Goal: Task Accomplishment & Management: Use online tool/utility

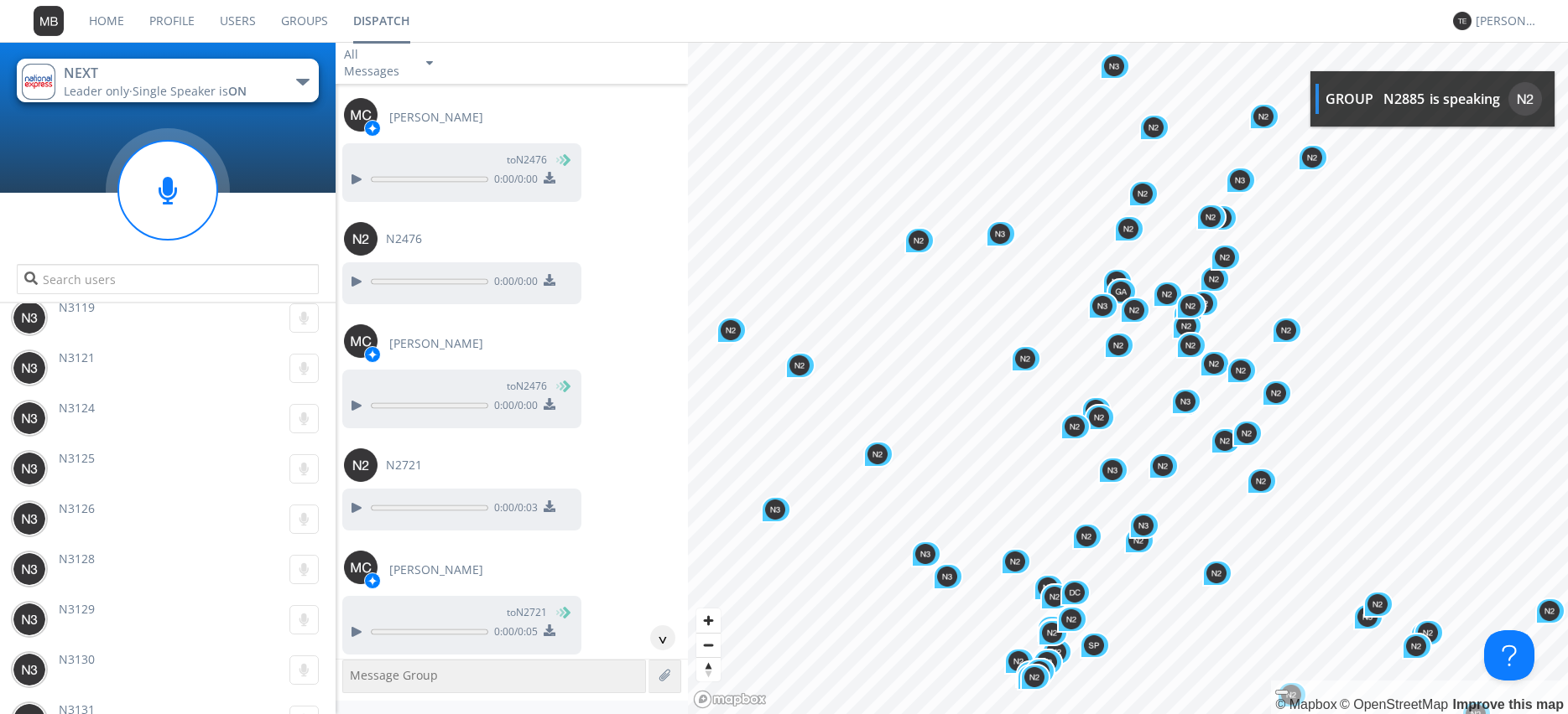
scroll to position [95347, 0]
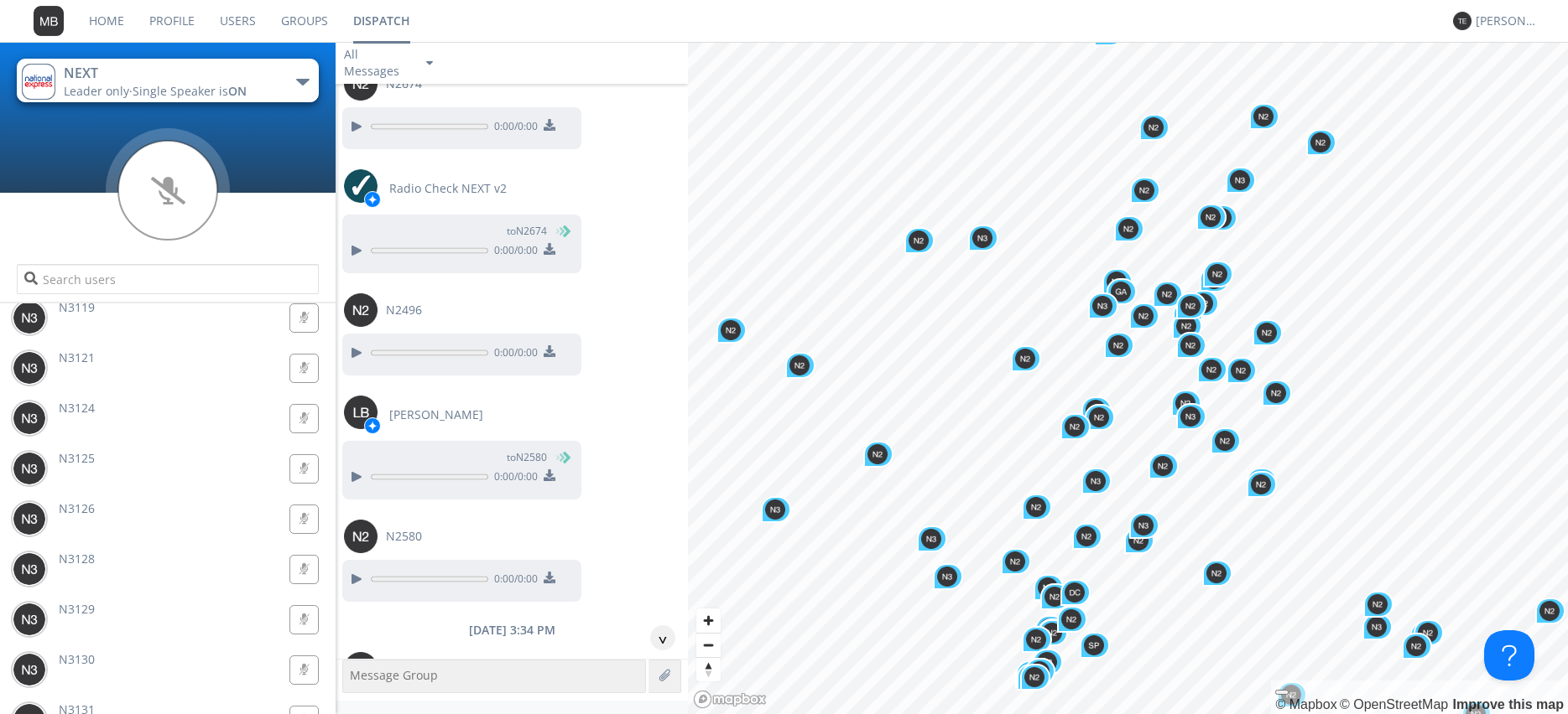
scroll to position [95634, 0]
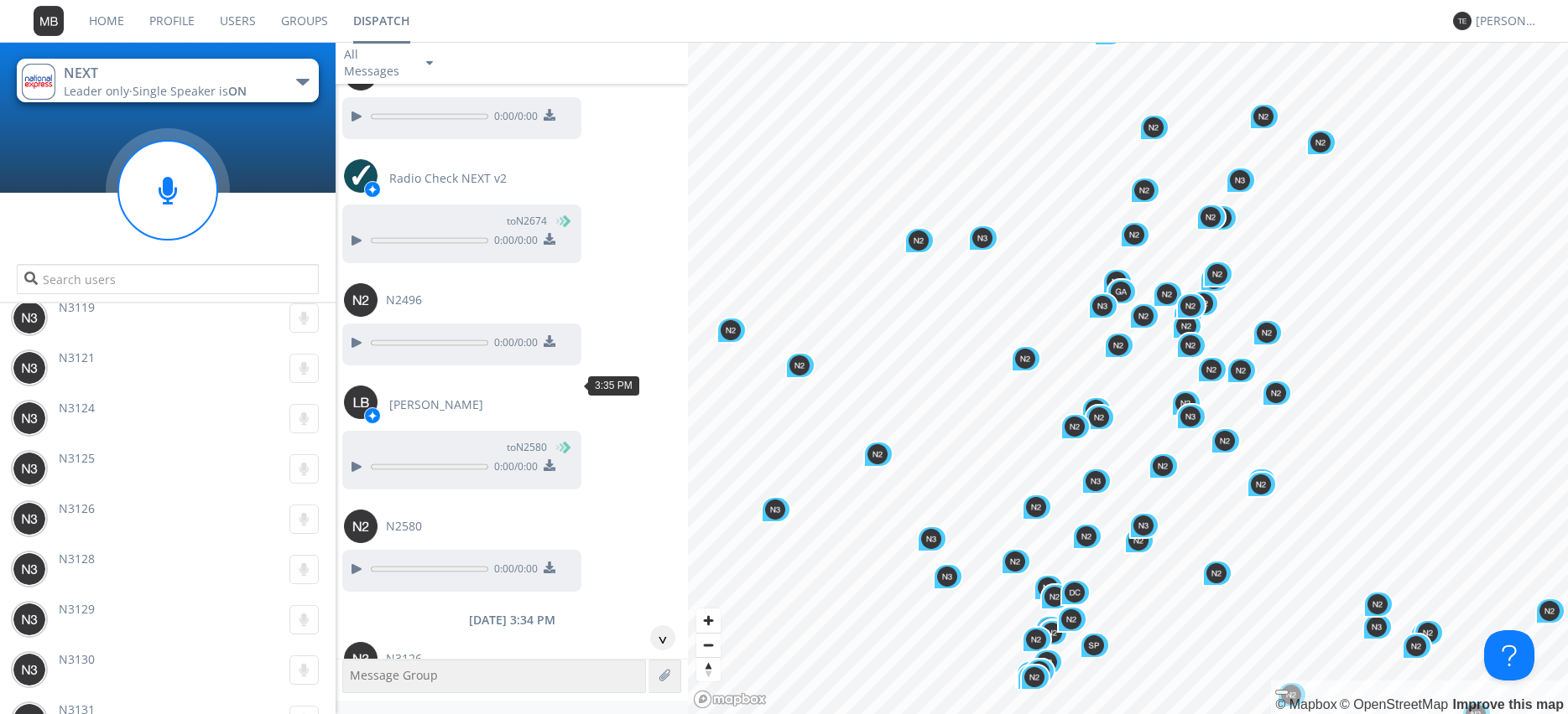
drag, startPoint x: 357, startPoint y: 433, endPoint x: 443, endPoint y: 396, distance: 93.6
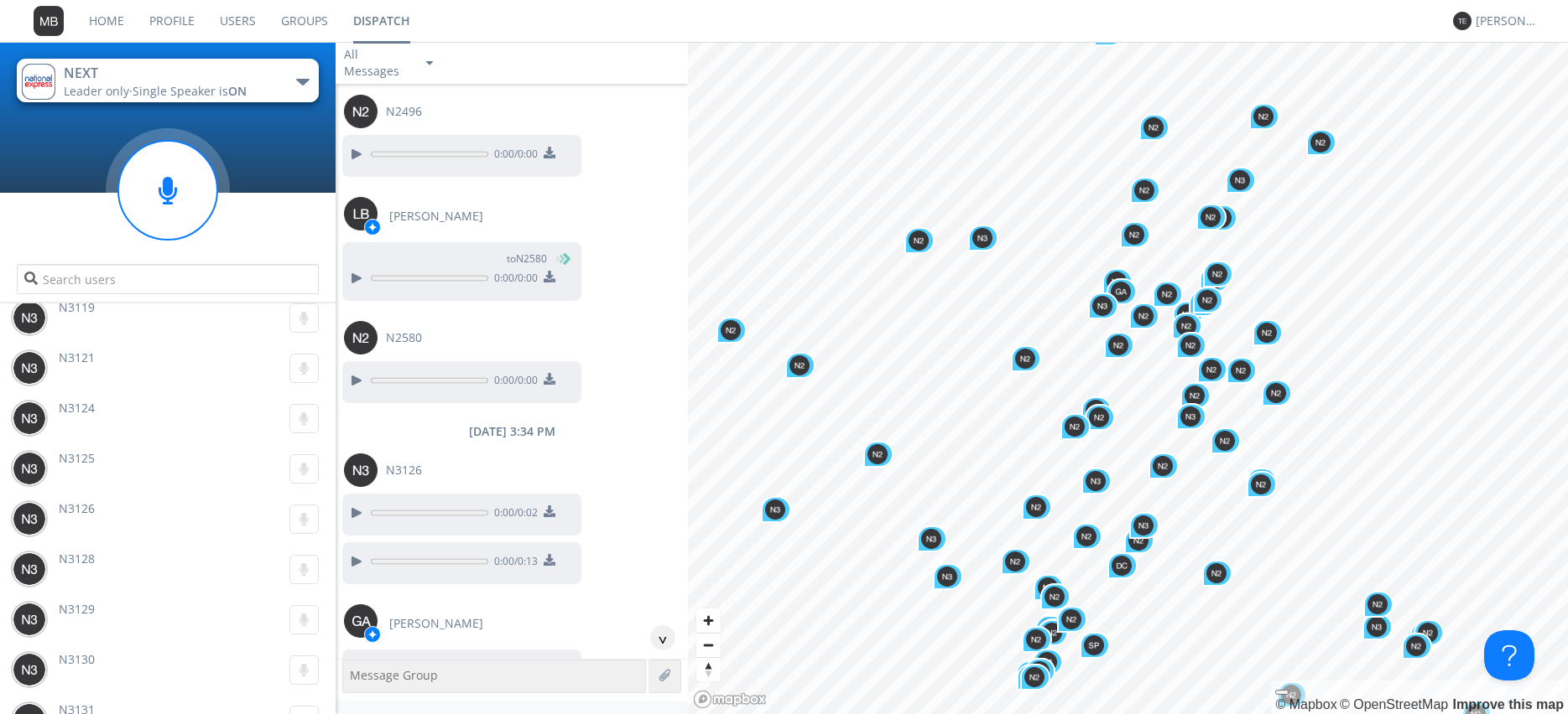
scroll to position [95825, 0]
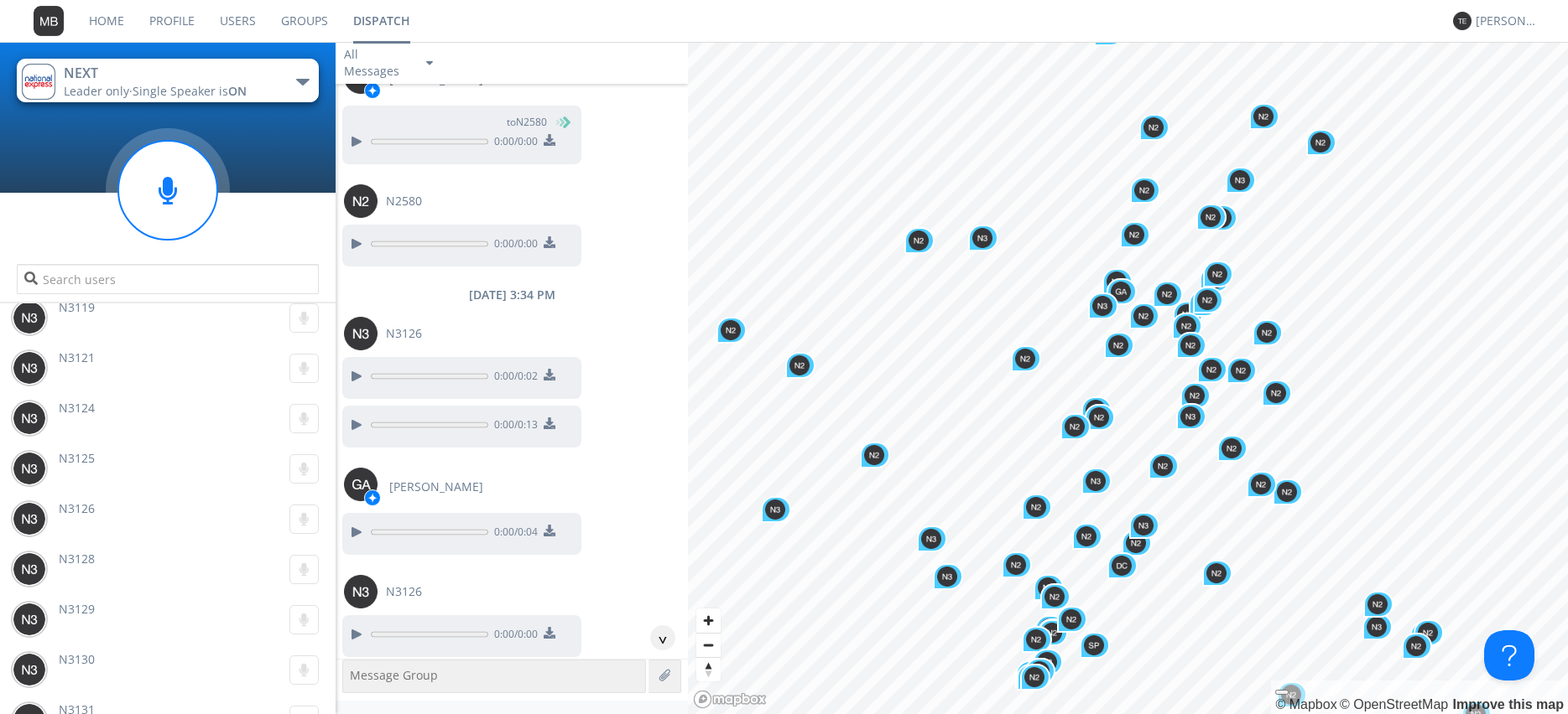
scroll to position [96016, 0]
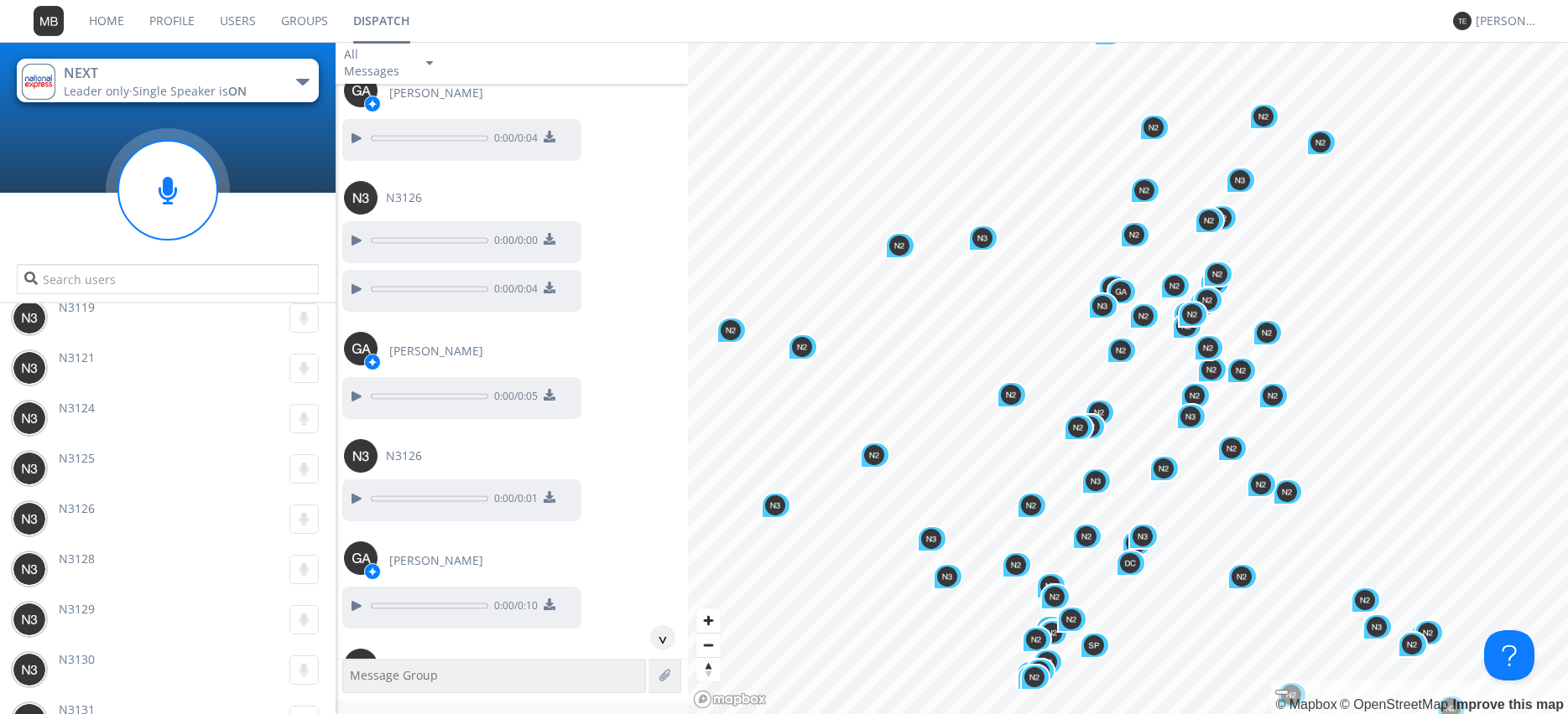
scroll to position [96398, 0]
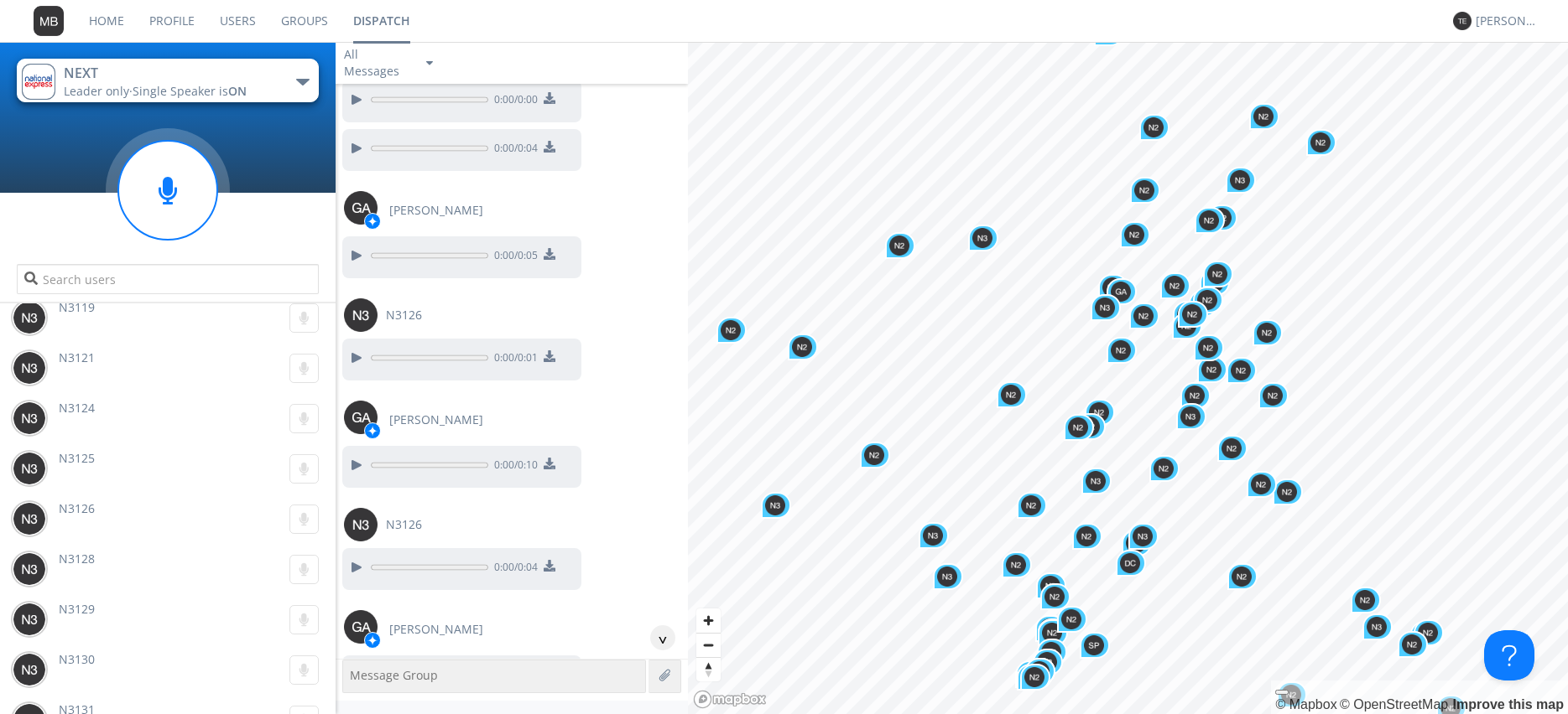
scroll to position [96590, 0]
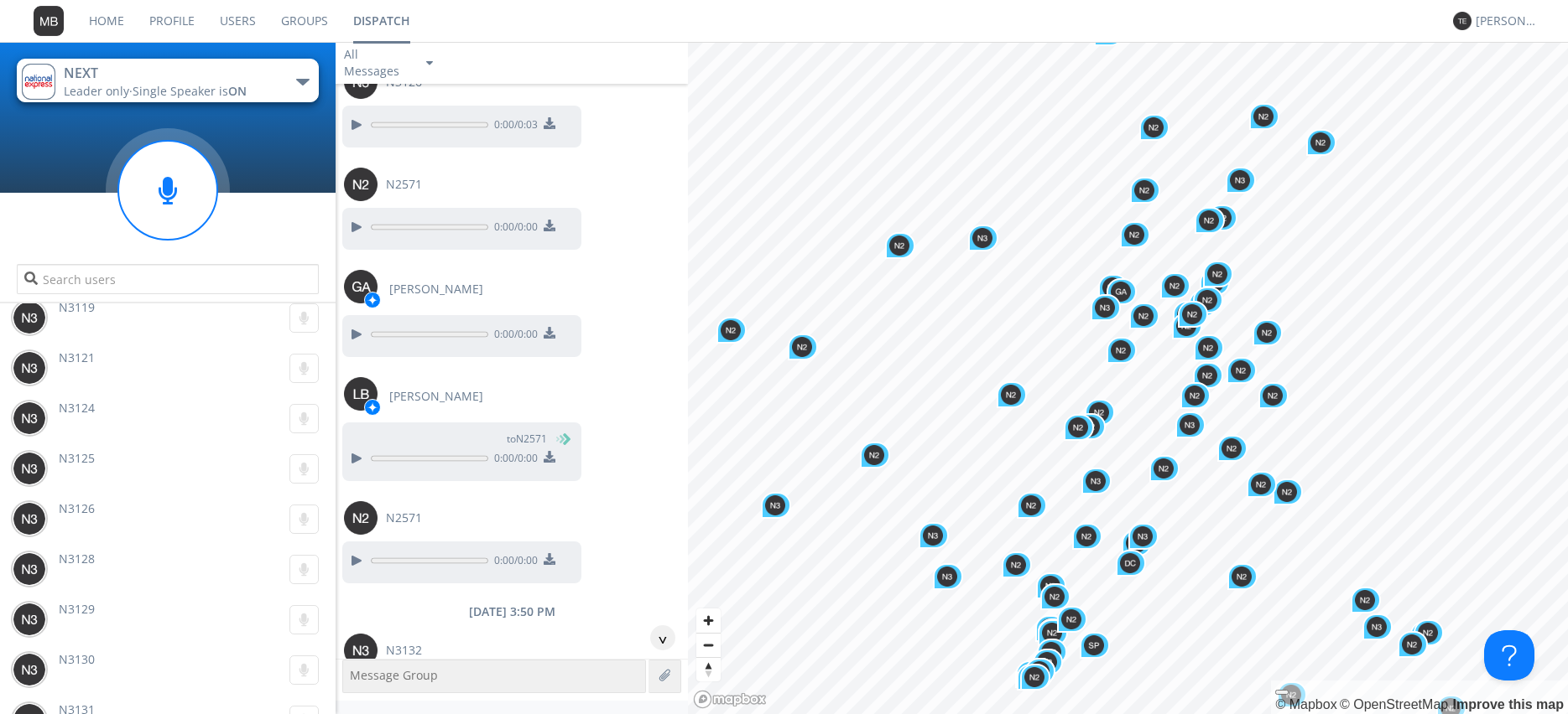
scroll to position [97354, 0]
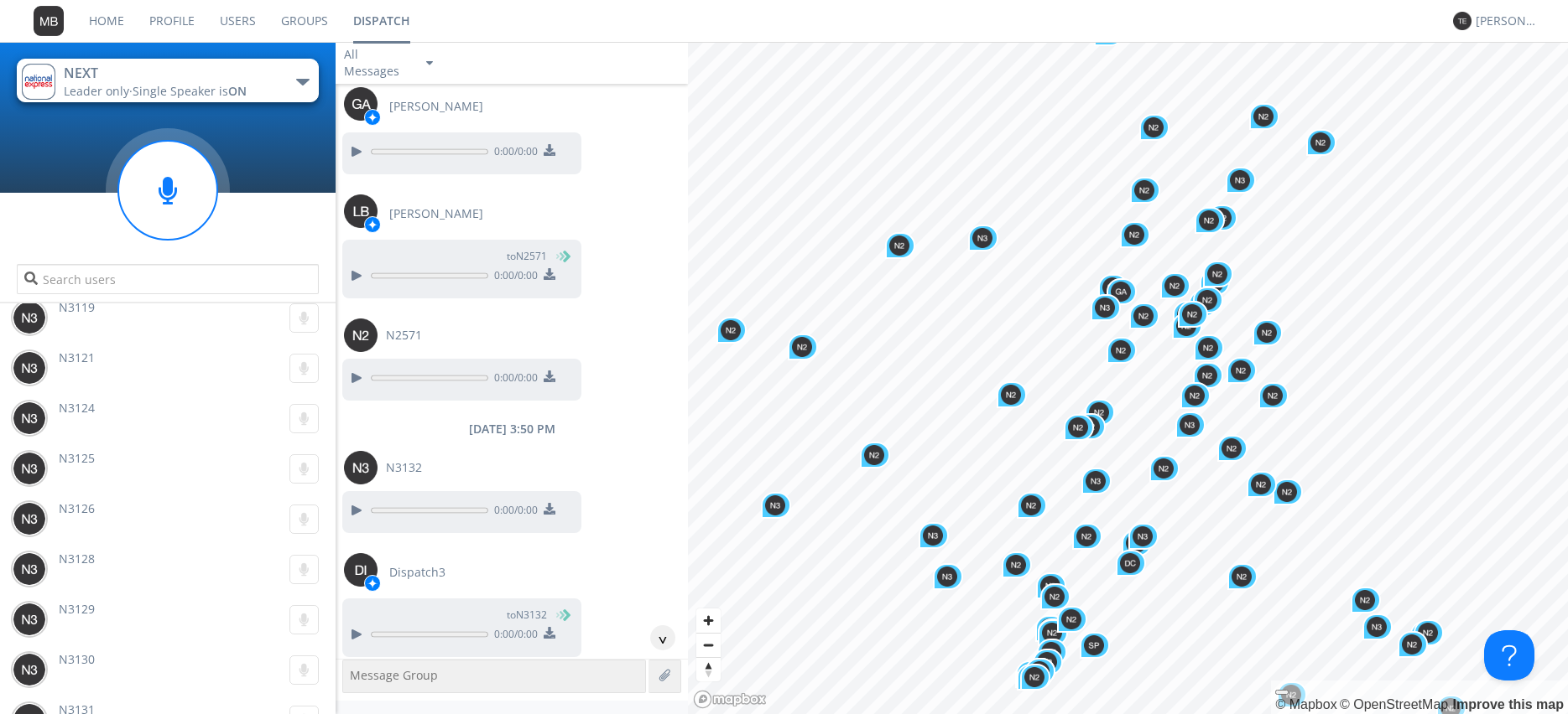
scroll to position [97546, 0]
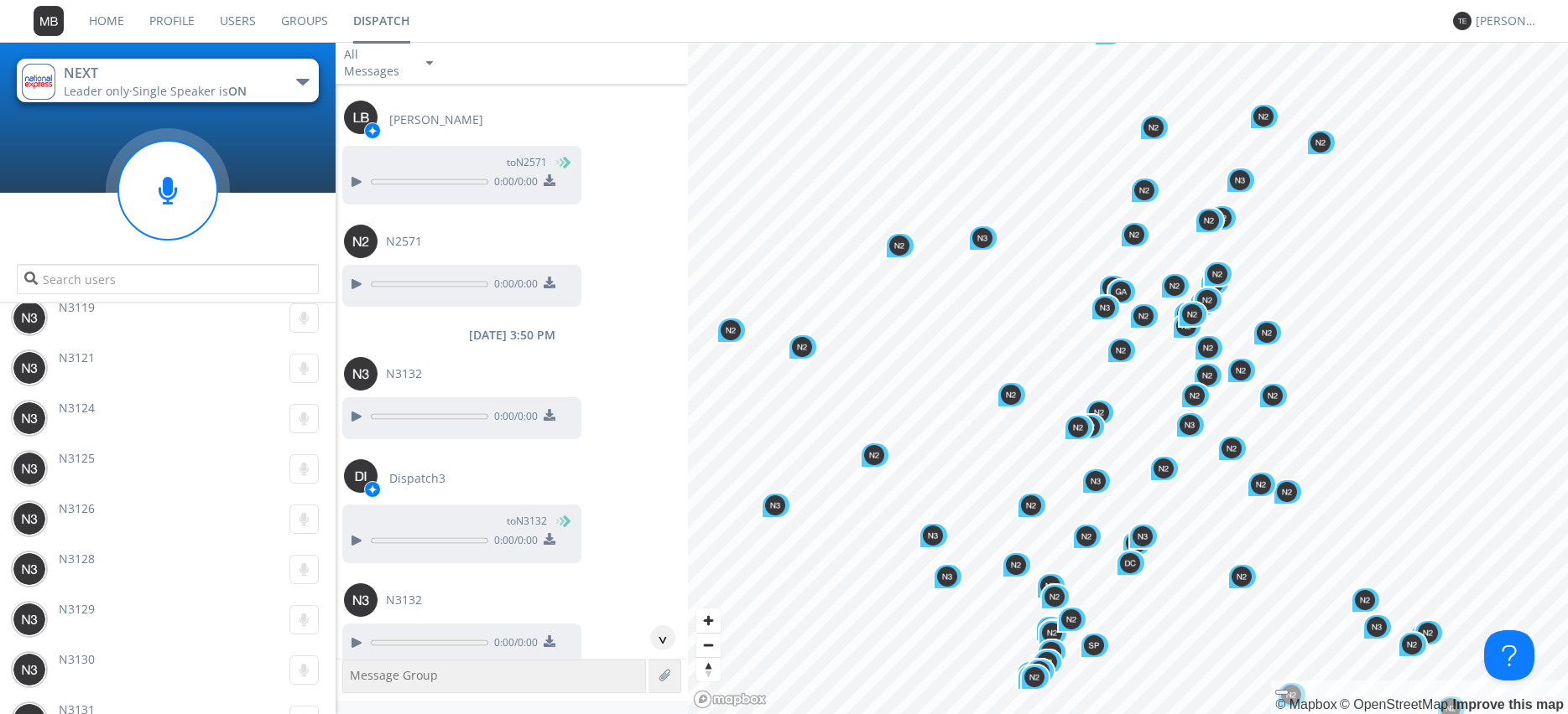
scroll to position [97641, 0]
